Goal: Find specific page/section: Find specific page/section

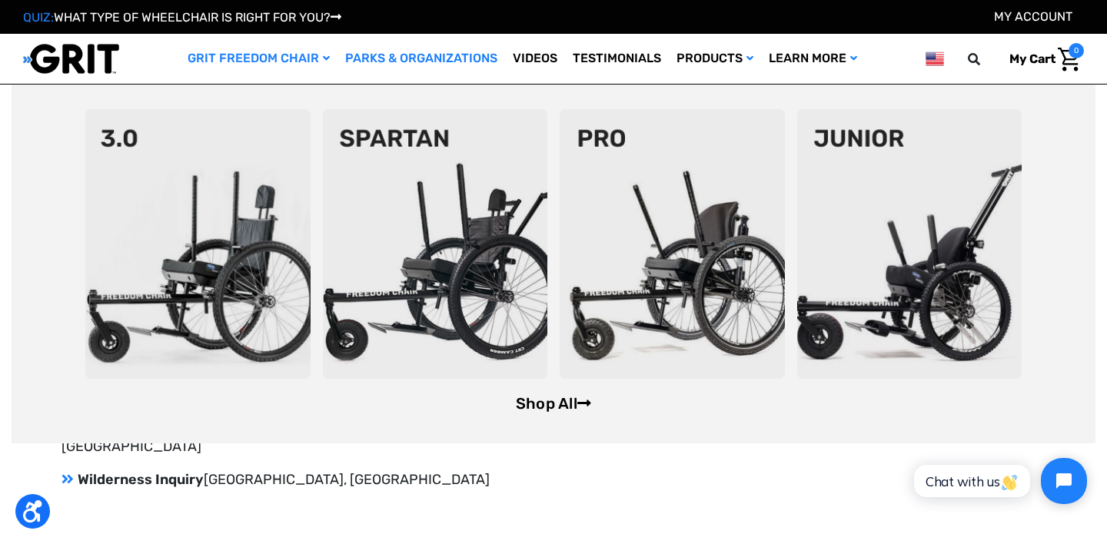
click at [530, 399] on link "Shop All" at bounding box center [553, 403] width 75 height 18
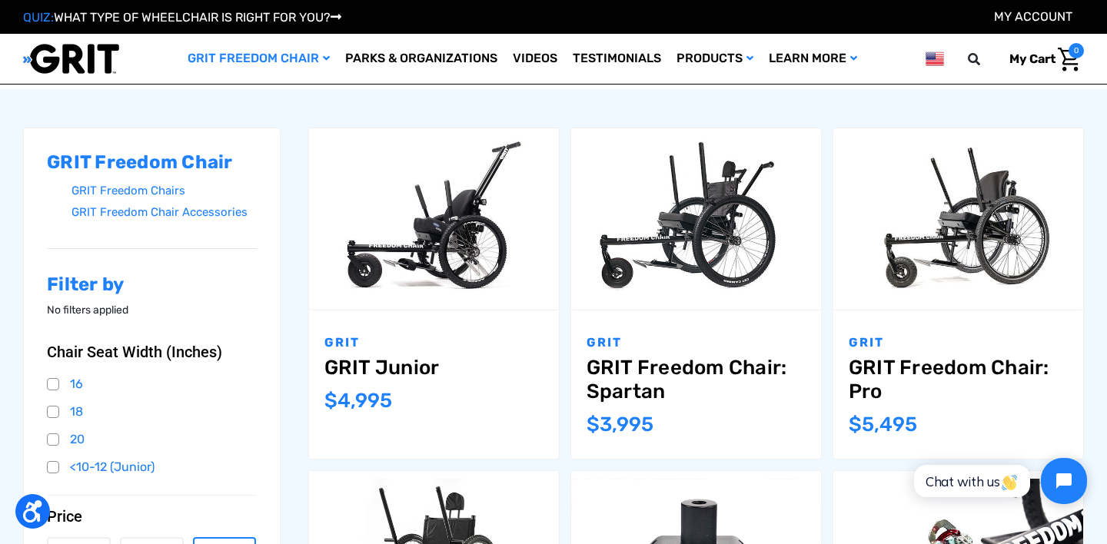
scroll to position [304, 0]
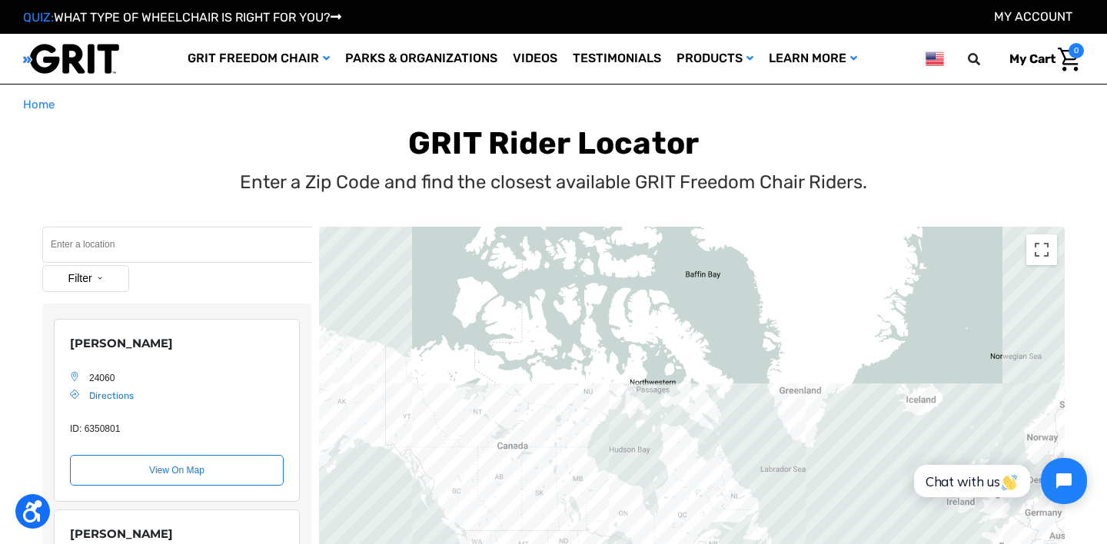
click at [132, 239] on input "Search" at bounding box center [177, 245] width 270 height 36
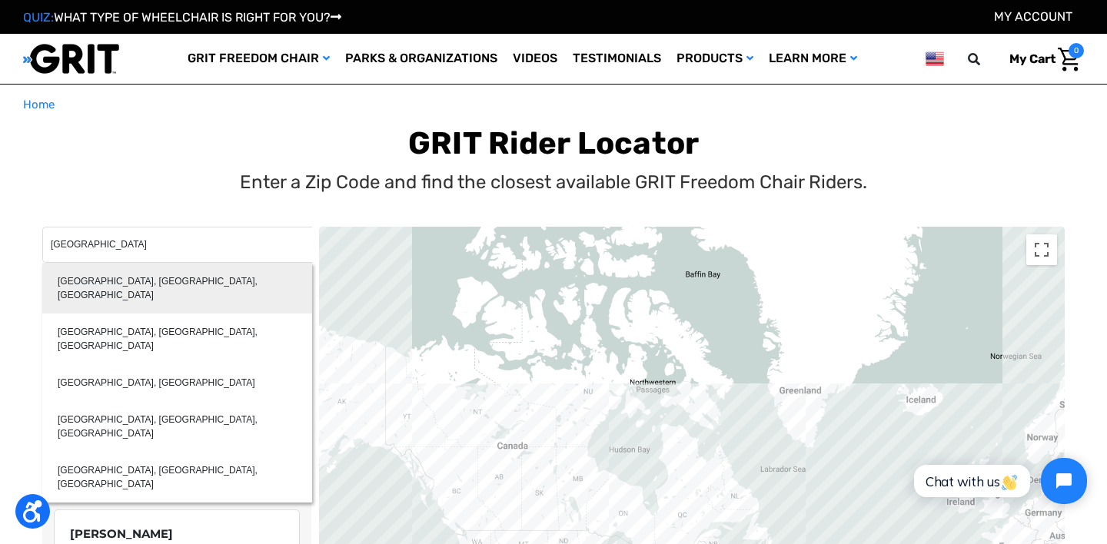
type input "[GEOGRAPHIC_DATA], [GEOGRAPHIC_DATA], [GEOGRAPHIC_DATA]"
click at [128, 278] on div "[GEOGRAPHIC_DATA], [GEOGRAPHIC_DATA], [GEOGRAPHIC_DATA]" at bounding box center [177, 288] width 270 height 51
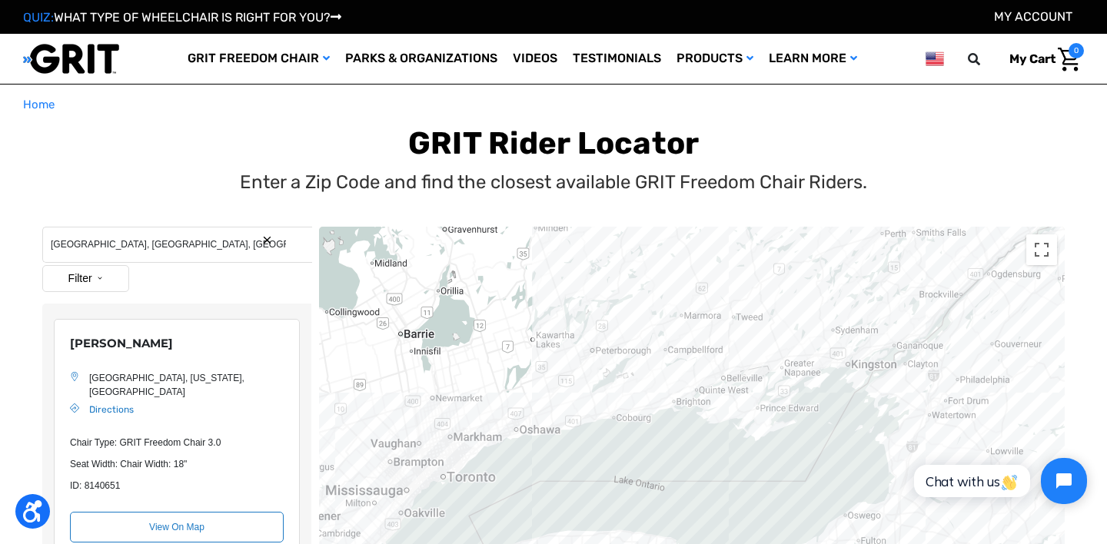
click at [55, 274] on button "Filter" at bounding box center [85, 278] width 87 height 27
click at [79, 394] on label "Park With Chair" at bounding box center [90, 401] width 59 height 28
click at [61, 394] on input "Park With Chair" at bounding box center [56, 401] width 10 height 28
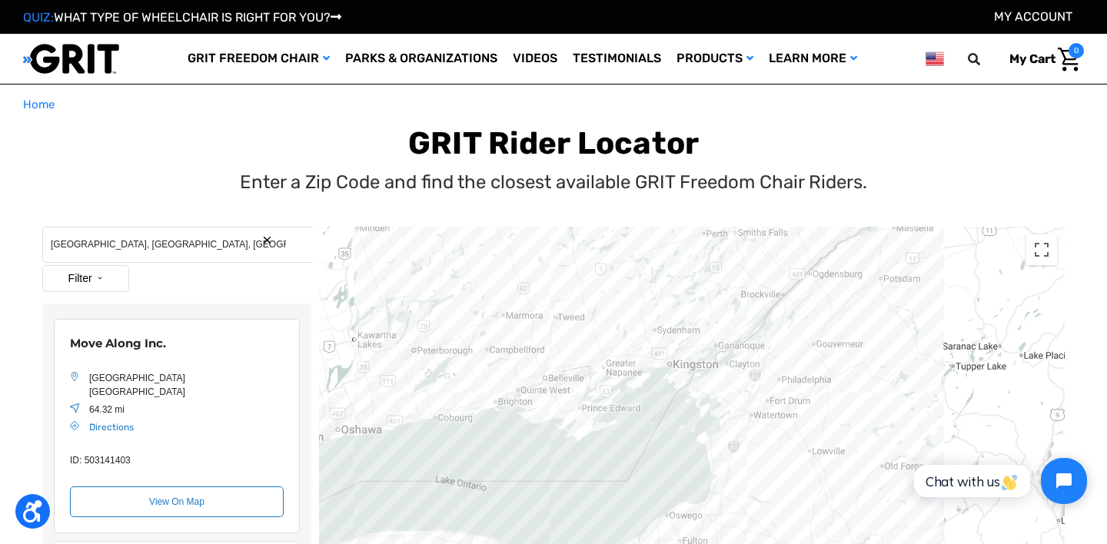
drag, startPoint x: 428, startPoint y: 323, endPoint x: 665, endPoint y: 234, distance: 252.8
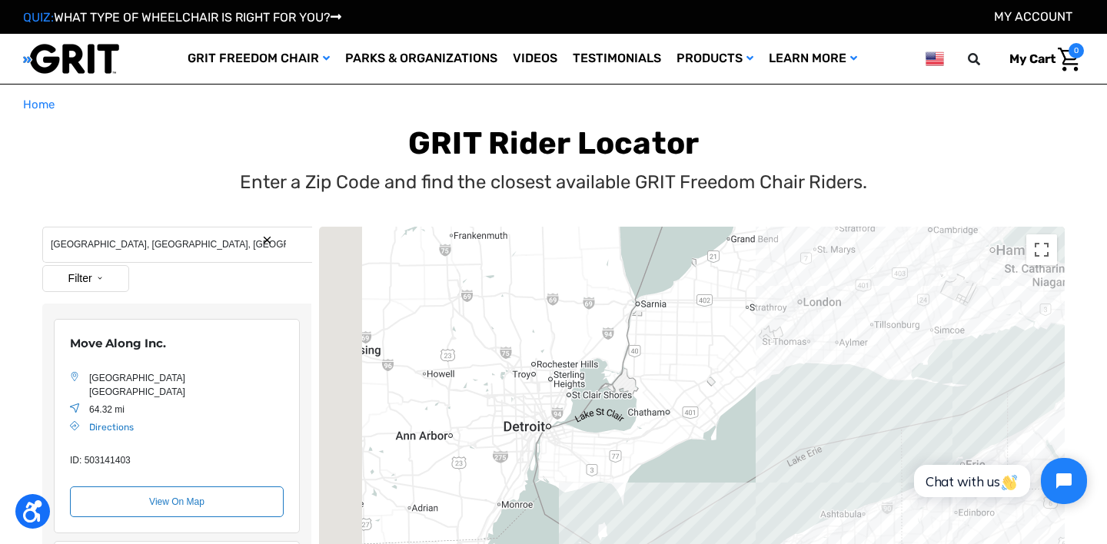
drag, startPoint x: 572, startPoint y: 309, endPoint x: 838, endPoint y: 208, distance: 284.7
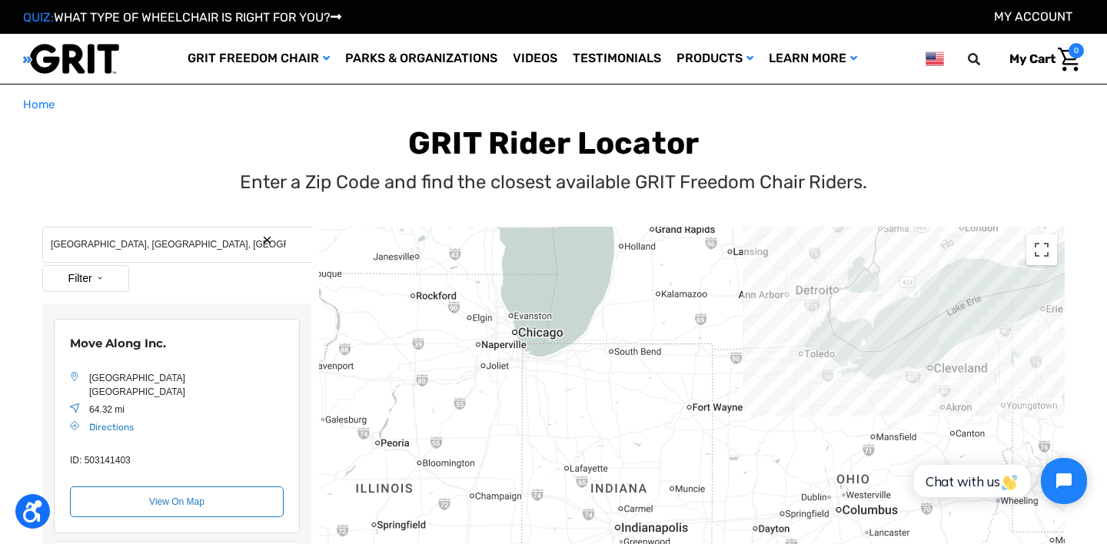
drag, startPoint x: 823, startPoint y: 371, endPoint x: 581, endPoint y: 418, distance: 246.7
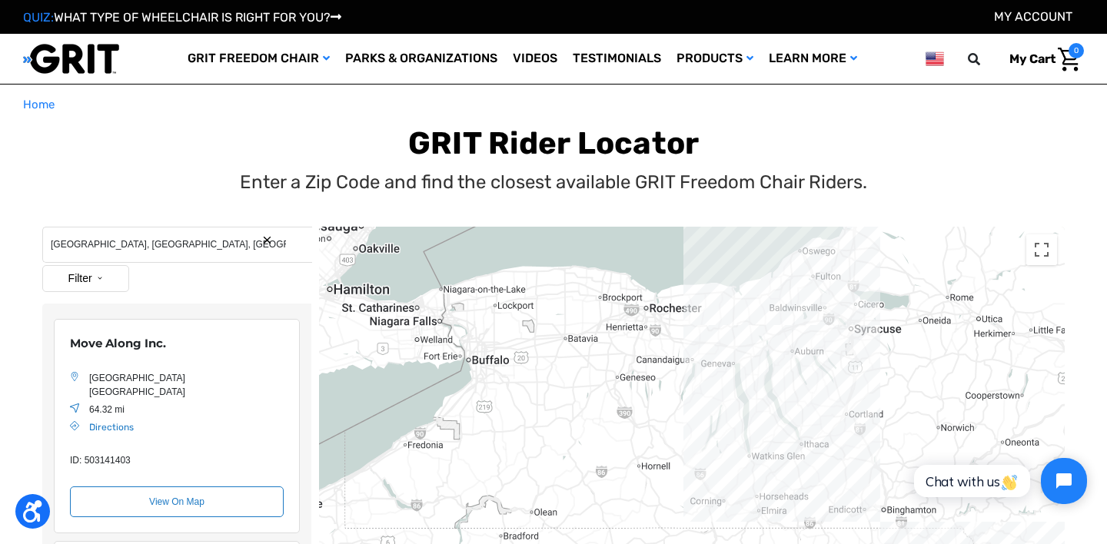
drag, startPoint x: 801, startPoint y: 374, endPoint x: 747, endPoint y: 373, distance: 53.8
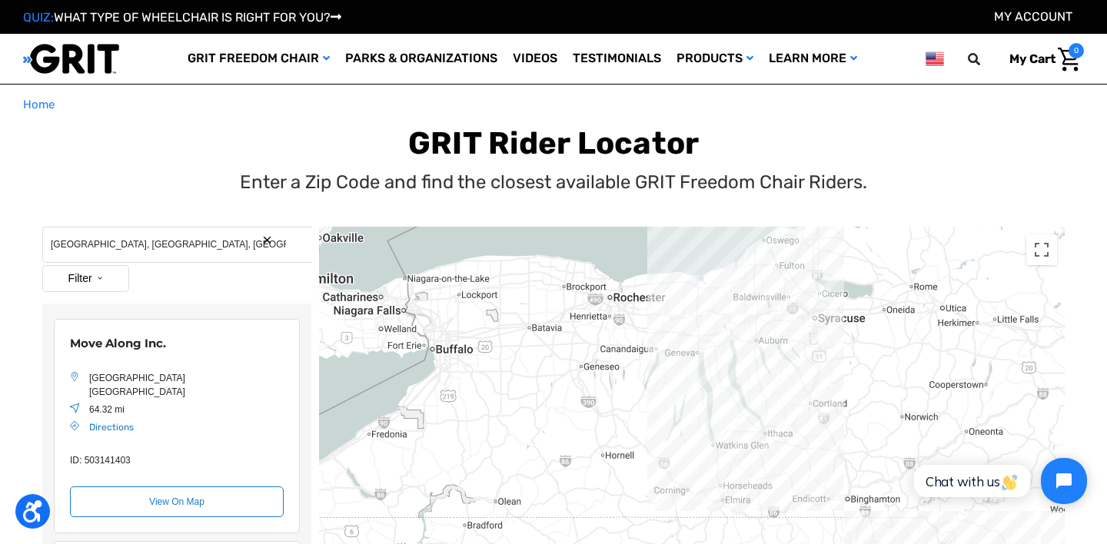
drag, startPoint x: 645, startPoint y: 425, endPoint x: 616, endPoint y: 416, distance: 30.6
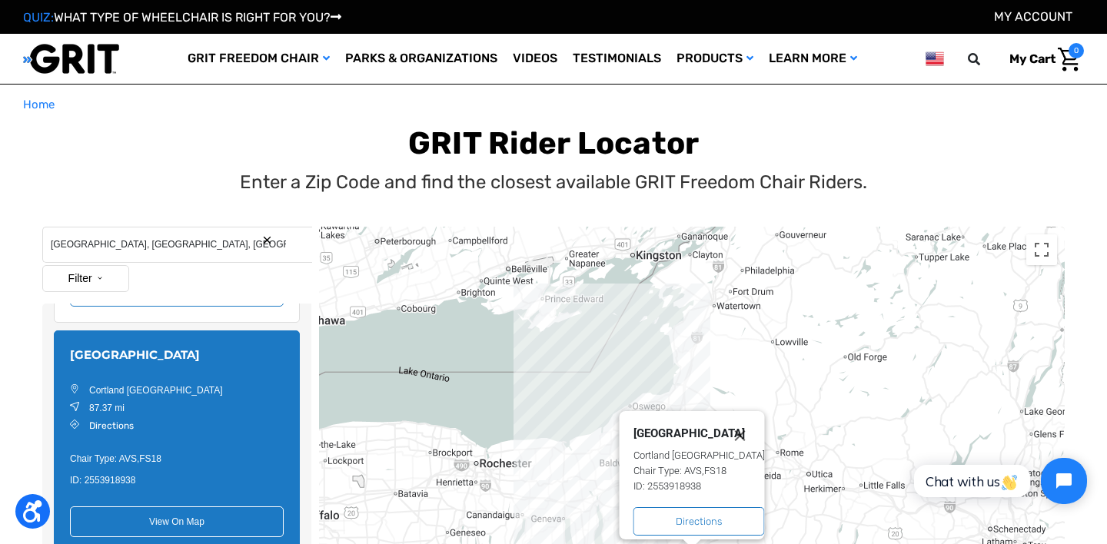
drag, startPoint x: 807, startPoint y: 400, endPoint x: 810, endPoint y: 300, distance: 100.0
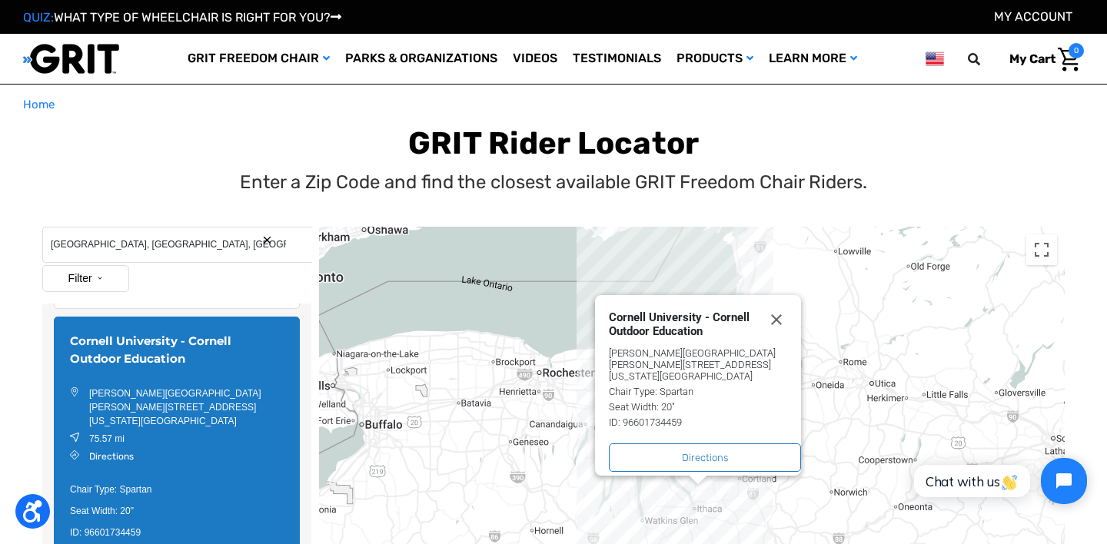
drag, startPoint x: 830, startPoint y: 380, endPoint x: 836, endPoint y: 311, distance: 68.7
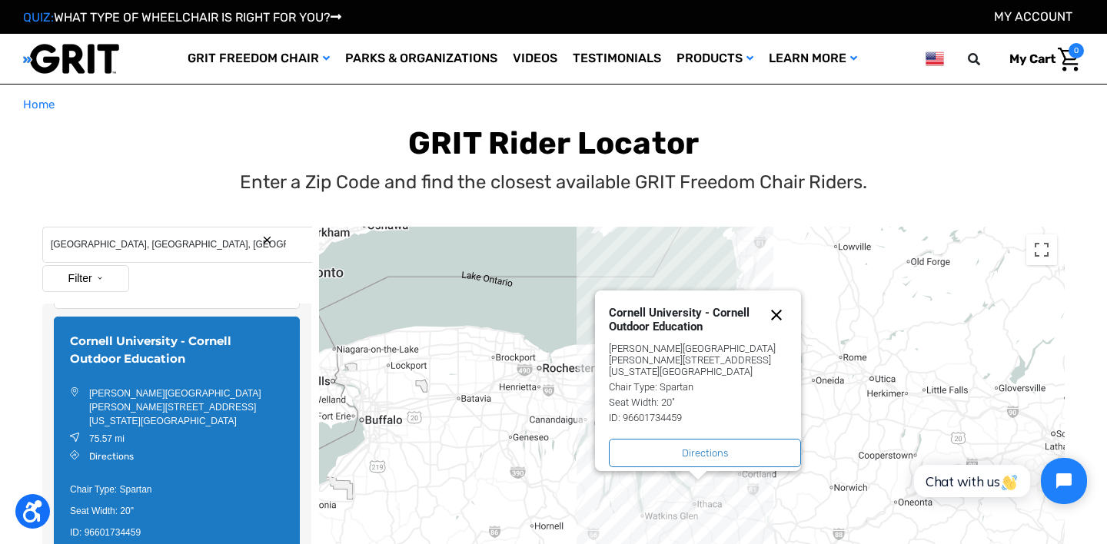
click at [787, 316] on button "Close" at bounding box center [784, 315] width 34 height 18
